Goal: Task Accomplishment & Management: Manage account settings

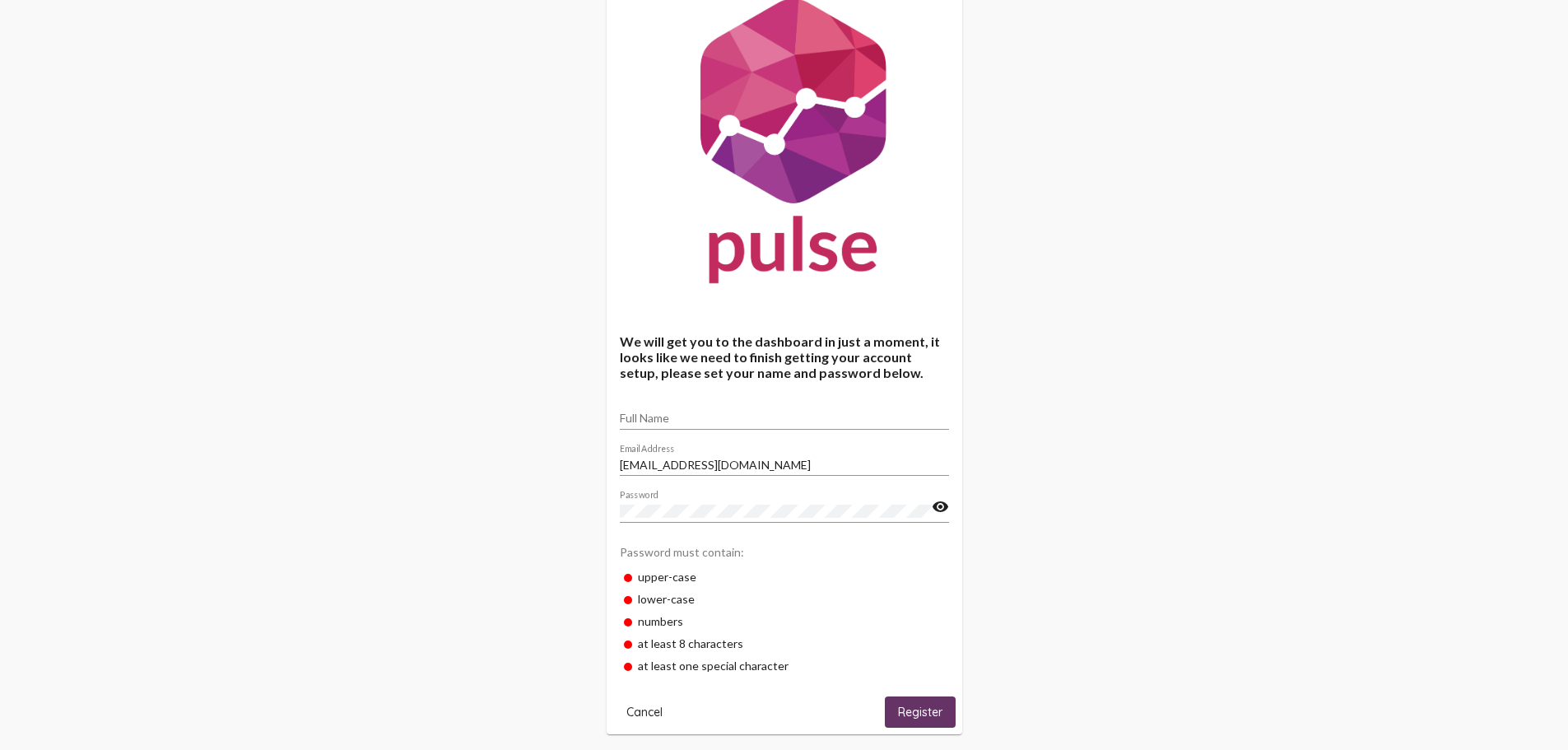
scroll to position [70, 0]
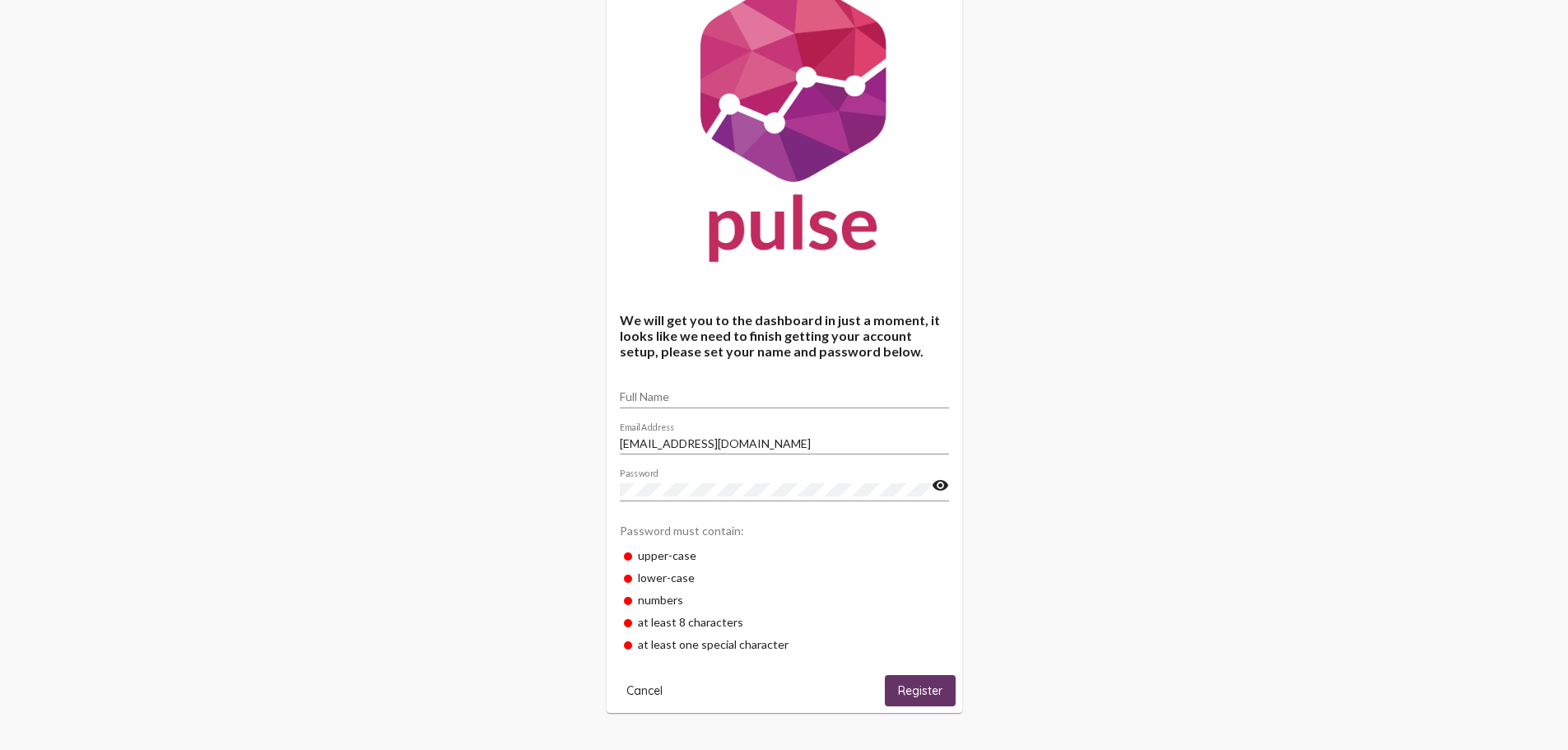
click at [920, 698] on button "Register" at bounding box center [920, 690] width 71 height 31
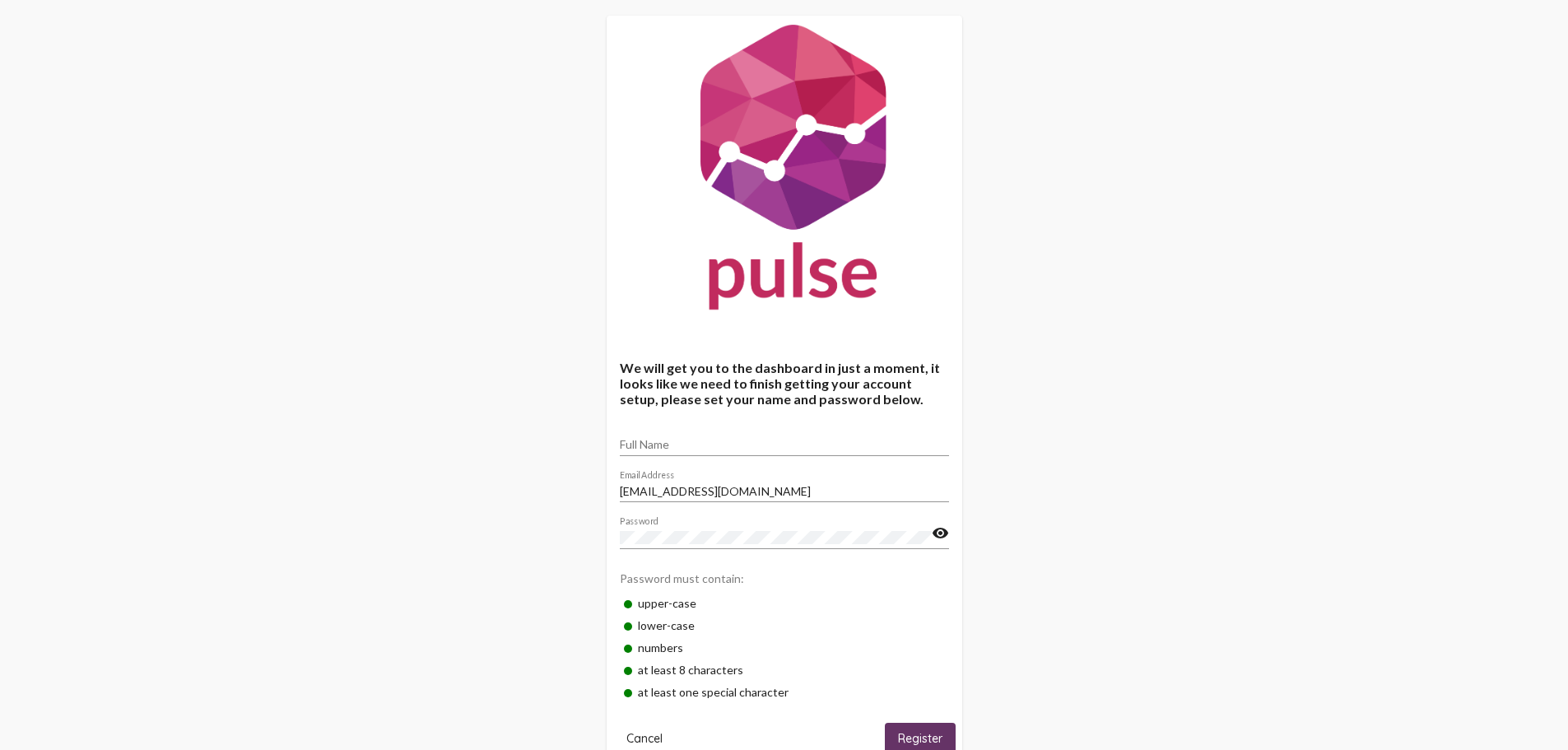
scroll to position [0, 0]
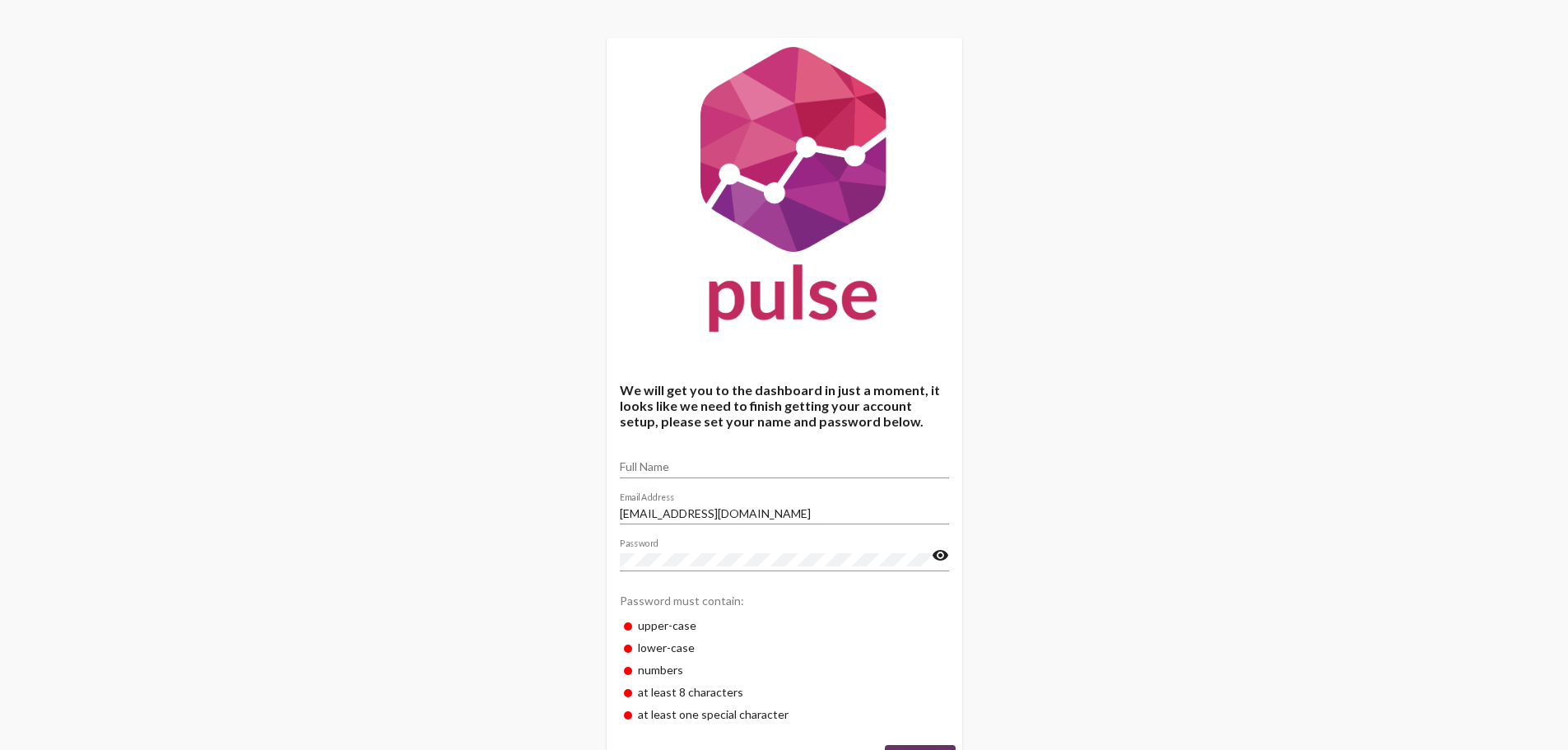
click at [726, 465] on input "Full Name" at bounding box center [784, 466] width 329 height 14
type input "[PERSON_NAME]"
click at [787, 361] on mat-card "We will get you to the dashboard in just a moment, it looks like we need to fin…" at bounding box center [784, 410] width 356 height 745
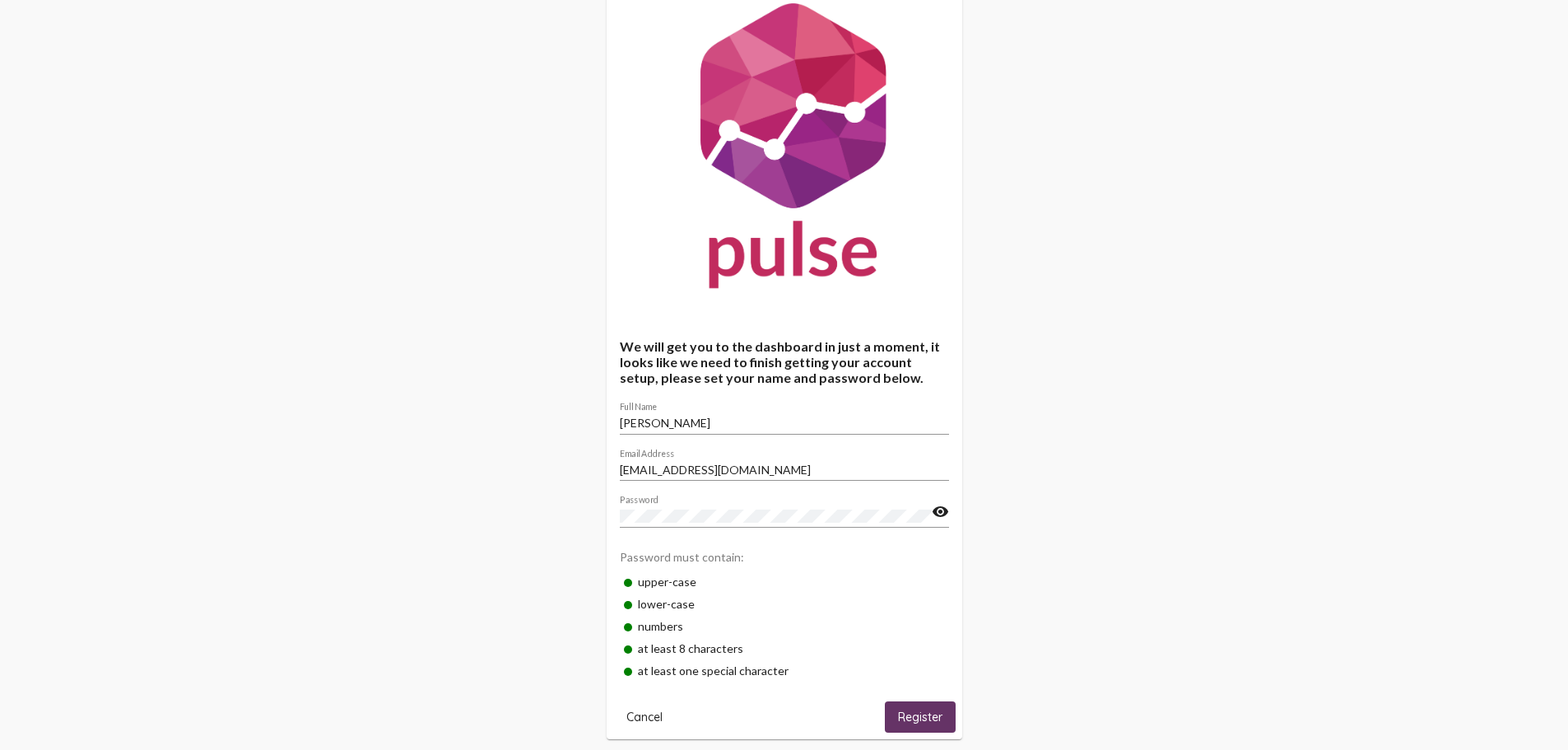
scroll to position [70, 0]
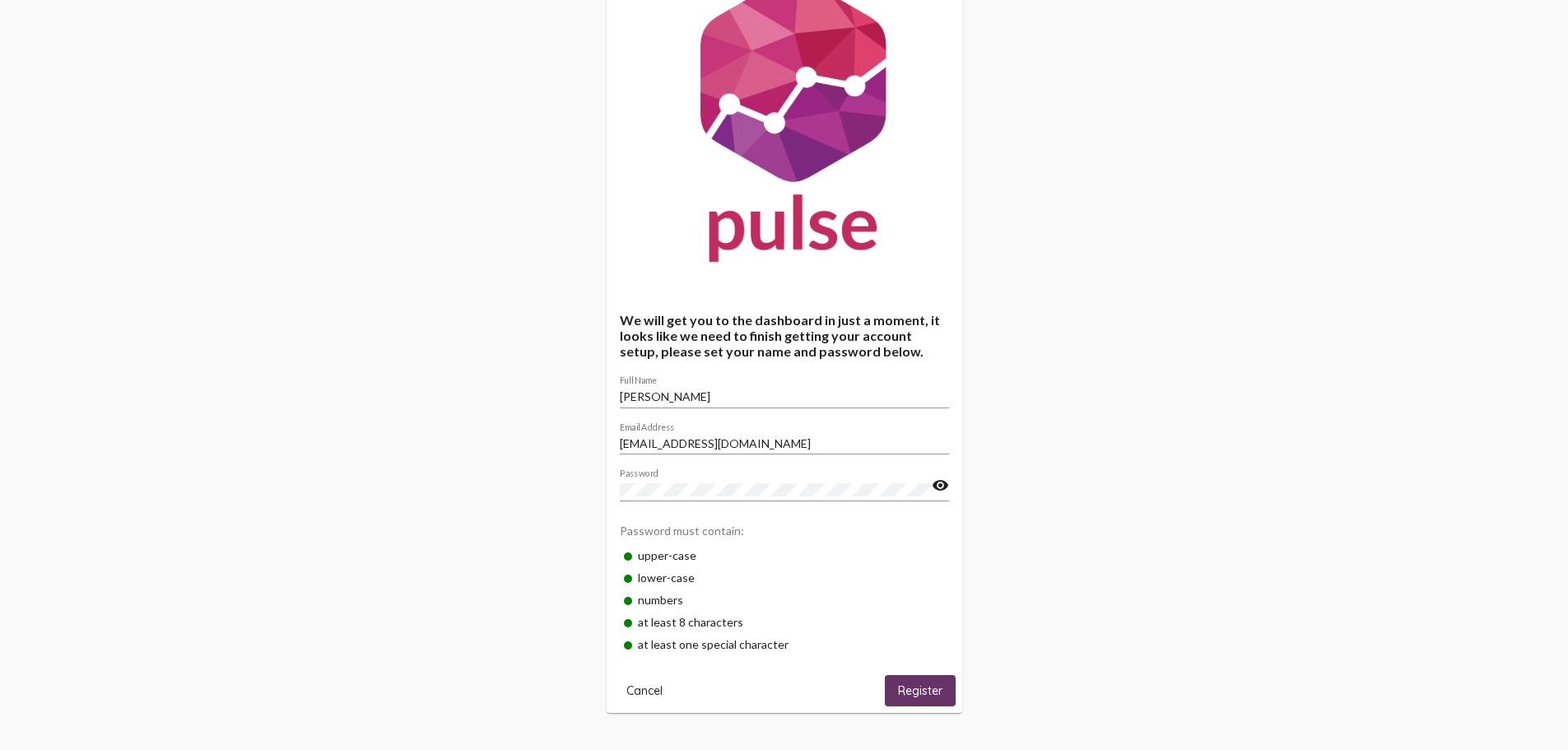
click at [905, 685] on span "Register" at bounding box center [919, 691] width 44 height 14
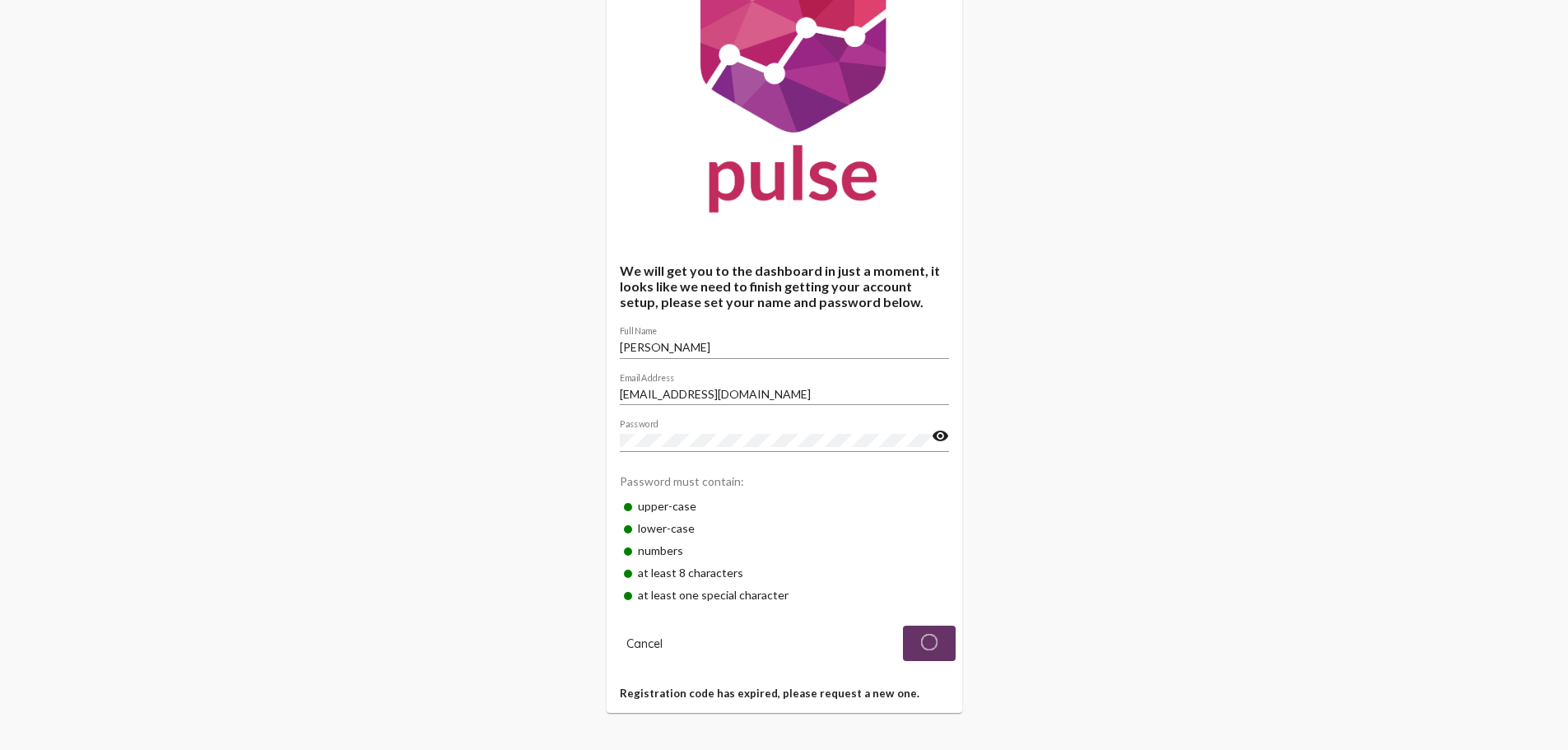
scroll to position [0, 0]
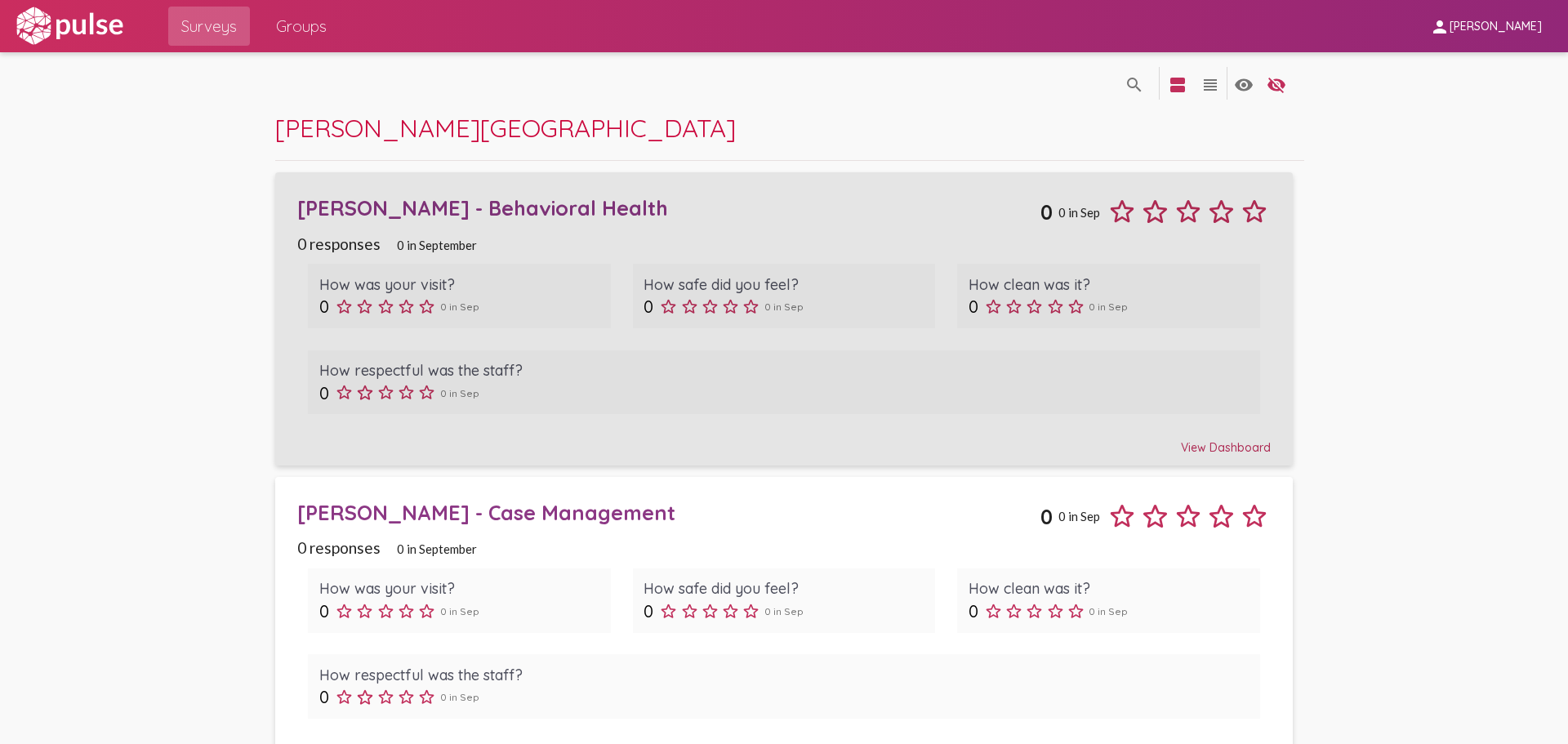
click at [1197, 449] on div "View Dashboard" at bounding box center [784, 439] width 974 height 30
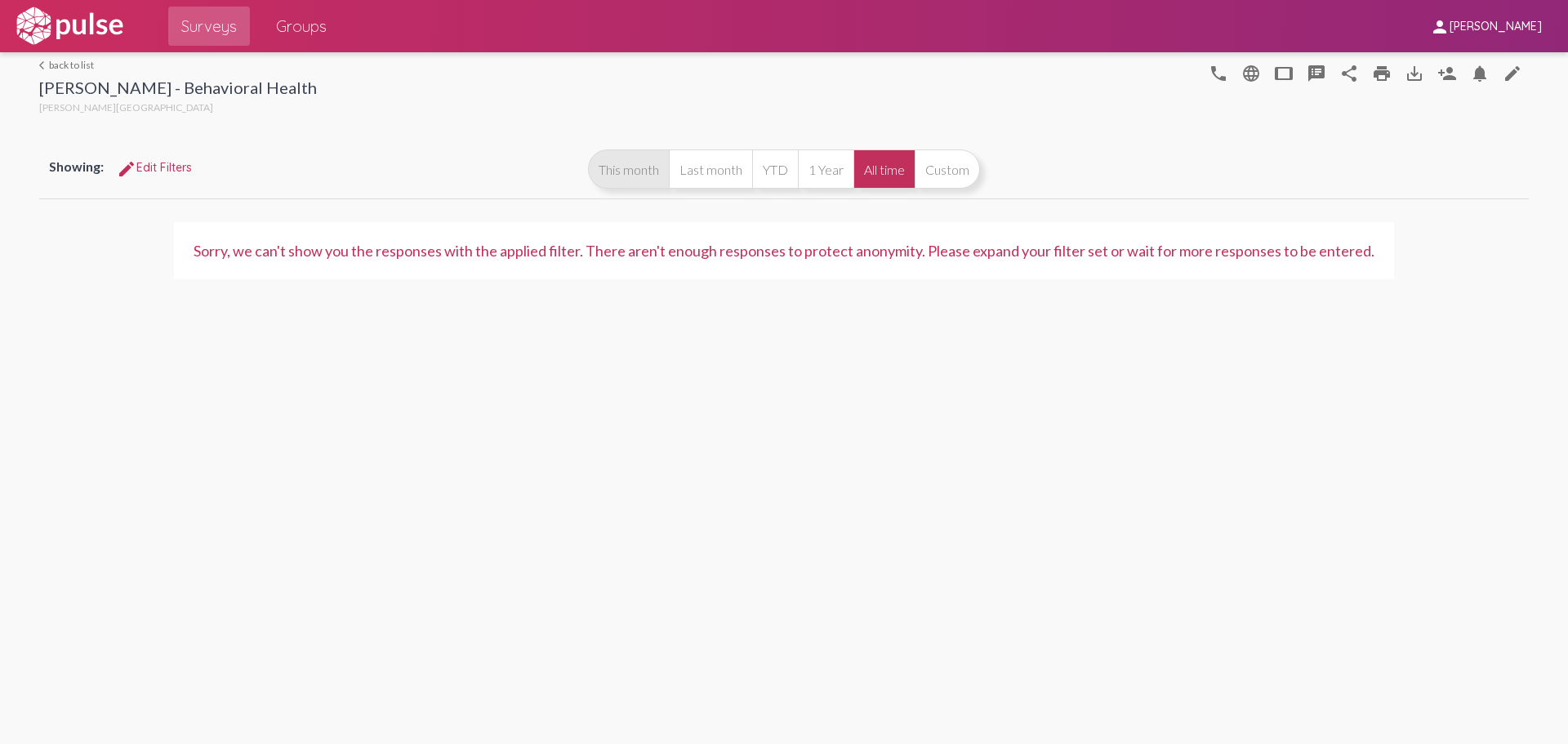
click at [646, 184] on button "This month" at bounding box center [628, 169] width 81 height 40
click at [612, 176] on button "This month" at bounding box center [628, 169] width 81 height 40
click at [76, 62] on link "arrow_back_ios back to list" at bounding box center [178, 65] width 278 height 13
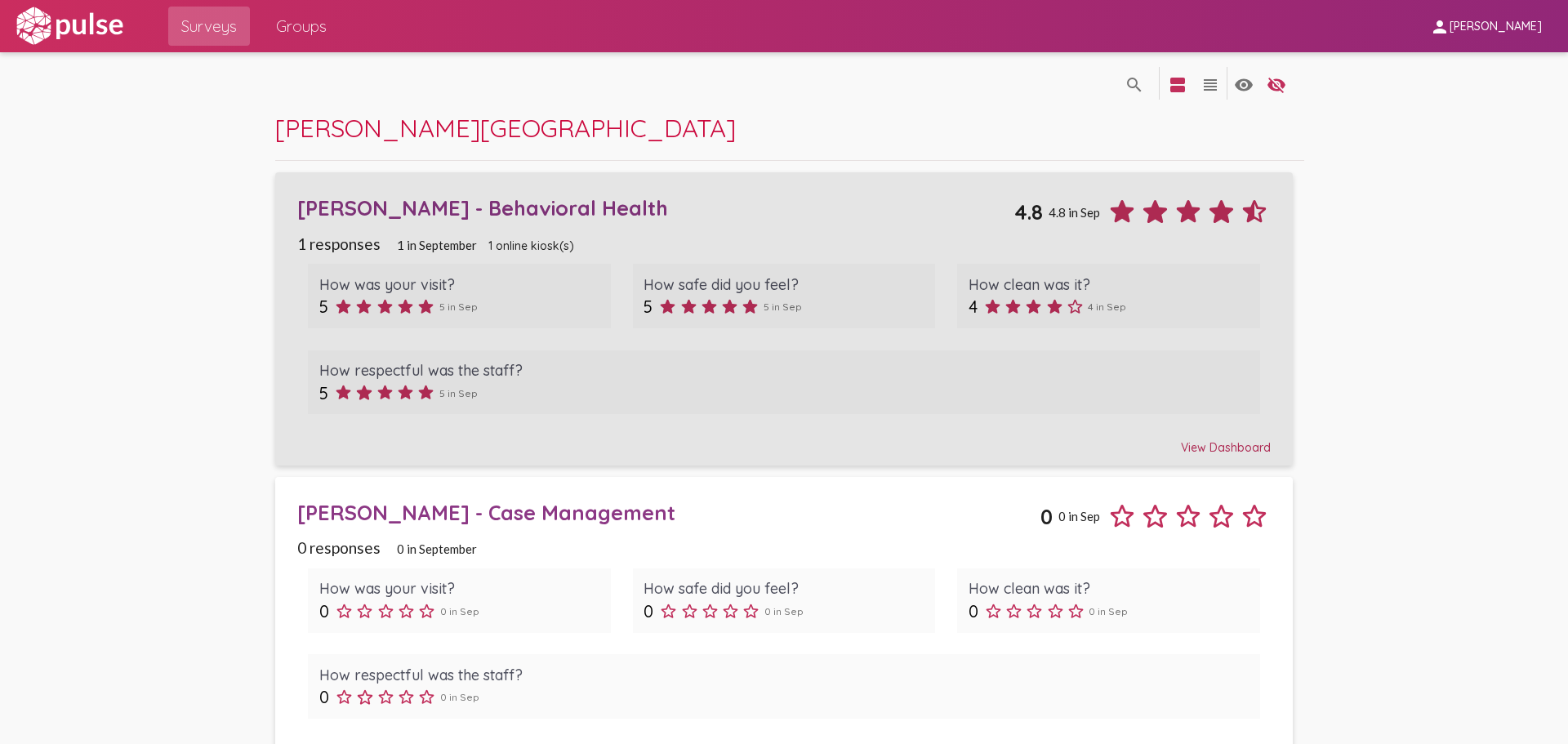
click at [441, 206] on div "Ritter - Behavioral Health" at bounding box center [656, 208] width 717 height 25
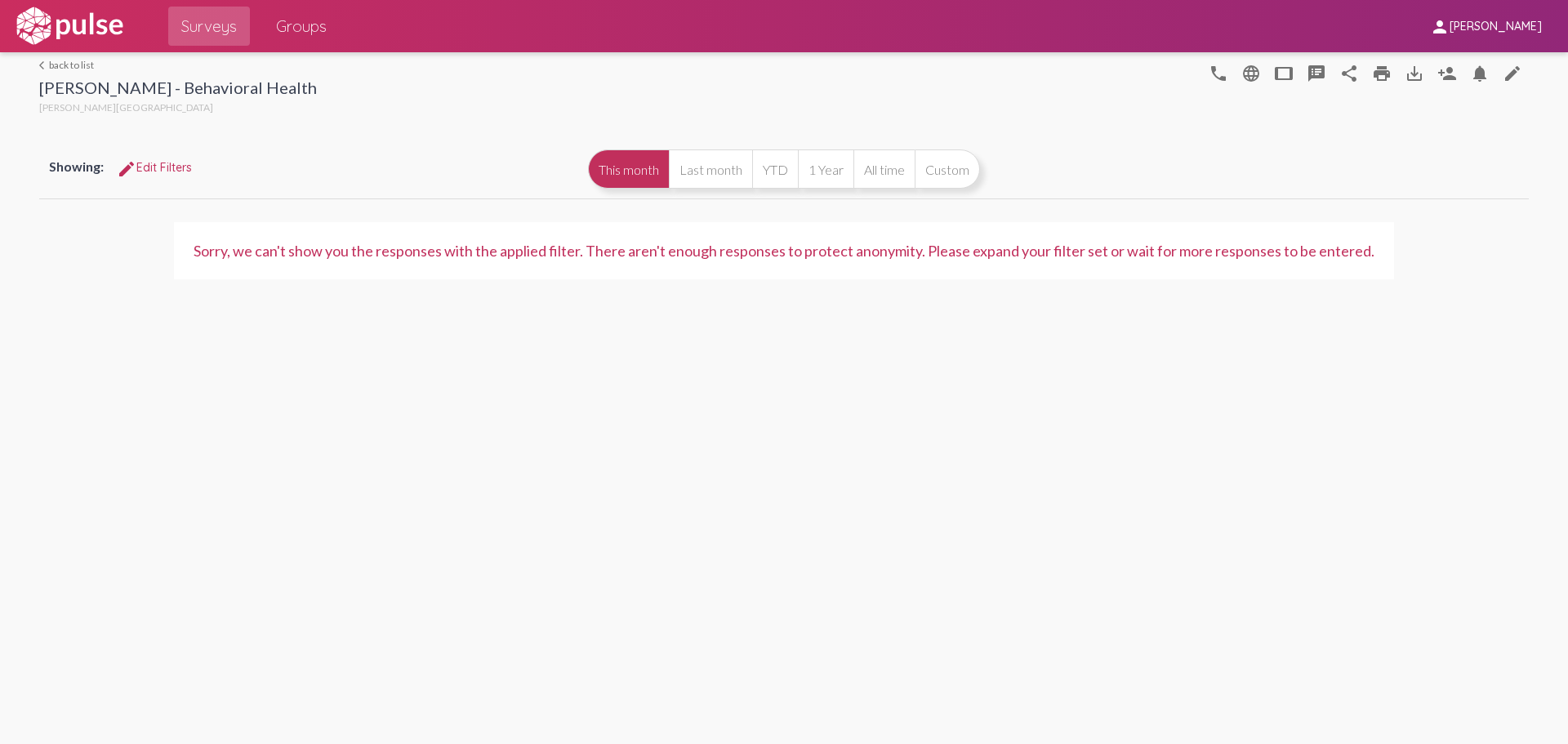
click at [59, 68] on link "arrow_back_ios back to list" at bounding box center [178, 65] width 278 height 13
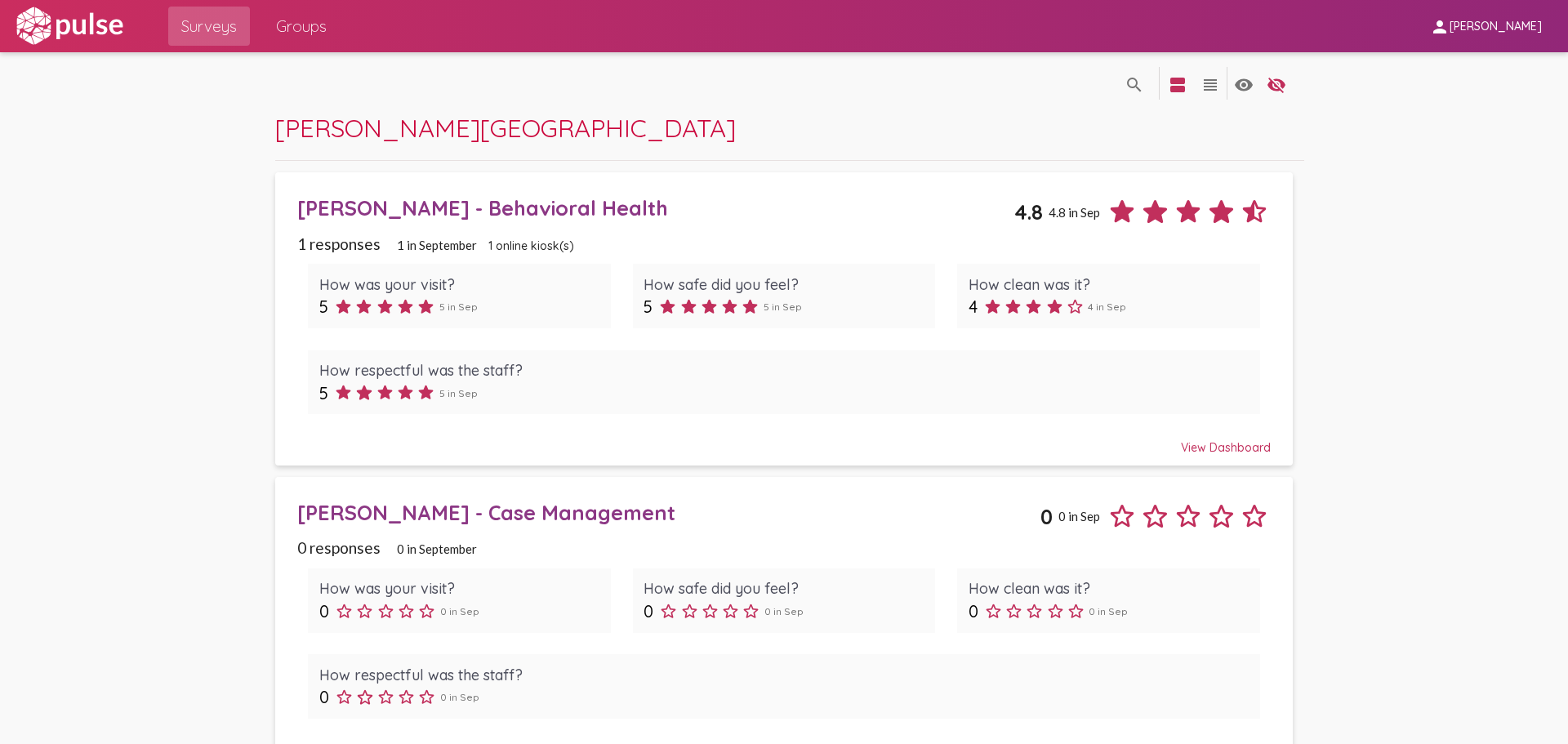
click at [292, 28] on span "Groups" at bounding box center [301, 26] width 50 height 30
